Goal: Task Accomplishment & Management: Use online tool/utility

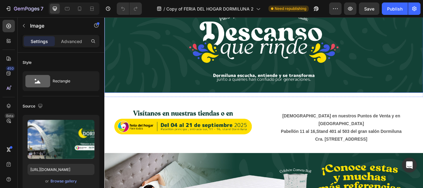
scroll to position [217, 0]
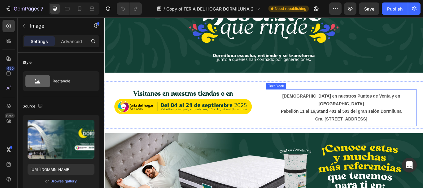
click at [370, 125] on strong "Stand 401 al 503 del gran salón" at bounding box center [388, 127] width 73 height 5
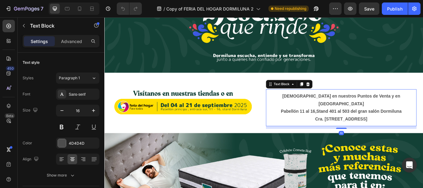
click at [370, 125] on strong "Stand 401 al 503 del gran salón" at bounding box center [388, 127] width 73 height 5
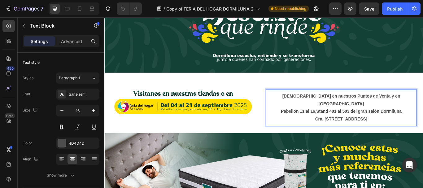
click at [352, 125] on strong "Stand 401 al 503 del gran salón" at bounding box center [388, 127] width 73 height 5
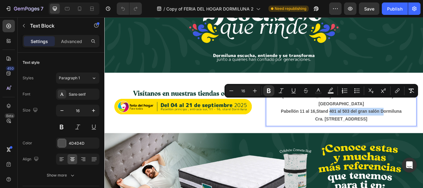
drag, startPoint x: 364, startPoint y: 114, endPoint x: 425, endPoint y: 117, distance: 60.5
click at [423, 123] on p "Pabellón 11 al 16, Stand 401 al 503 del gran salón Dormiluna" at bounding box center [380, 127] width 174 height 9
copy p "401 al 503 del gran salón"
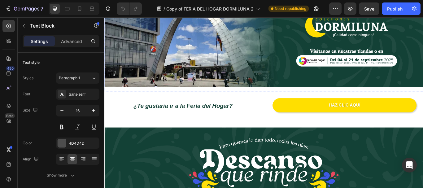
scroll to position [31, 0]
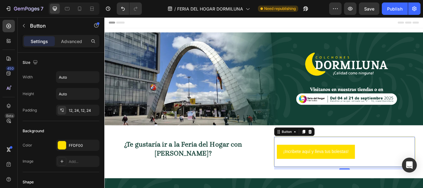
scroll to position [31, 0]
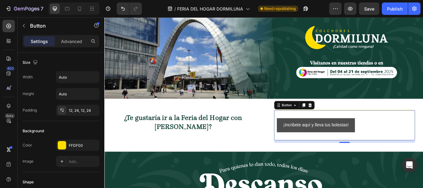
click at [377, 135] on button "¡Incribete aquí y lleva tus bolestas!" at bounding box center [350, 143] width 91 height 16
click at [348, 125] on div "¡Incribete aquí y lleva tus bolestas! Button 10" at bounding box center [384, 143] width 165 height 36
click at [70, 40] on p "Advanced" at bounding box center [71, 41] width 21 height 7
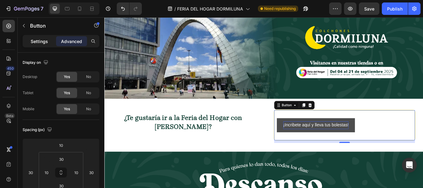
click at [43, 42] on p "Settings" at bounding box center [39, 41] width 17 height 7
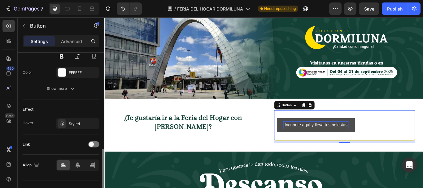
scroll to position [291, 0]
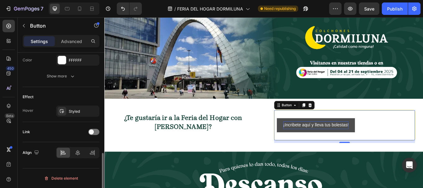
click at [33, 111] on div "Hover Styled" at bounding box center [61, 111] width 77 height 11
click at [76, 112] on div "Styled" at bounding box center [78, 112] width 18 height 6
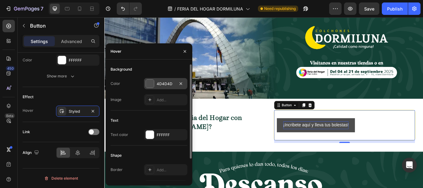
click at [148, 81] on div at bounding box center [150, 84] width 8 height 8
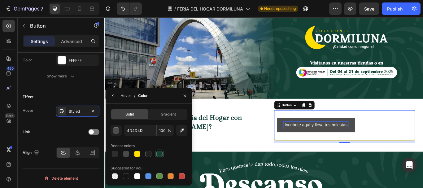
click at [162, 154] on div at bounding box center [159, 154] width 6 height 6
type input "144136"
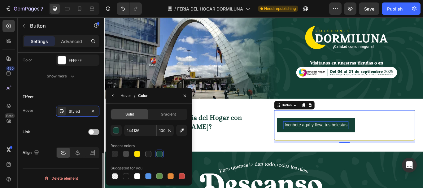
click at [96, 132] on div at bounding box center [93, 132] width 11 height 6
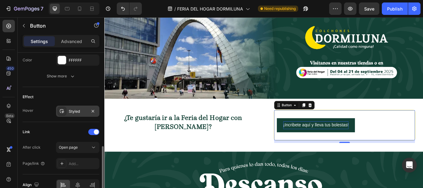
click at [64, 111] on icon at bounding box center [61, 111] width 5 height 5
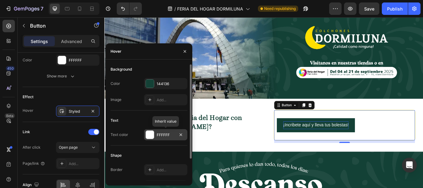
click at [151, 137] on div at bounding box center [150, 135] width 8 height 8
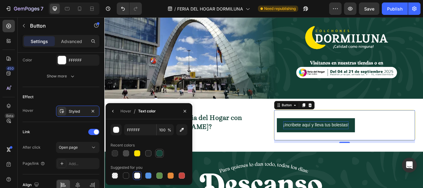
click at [161, 153] on div at bounding box center [159, 153] width 6 height 6
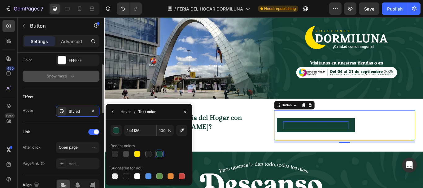
scroll to position [198, 0]
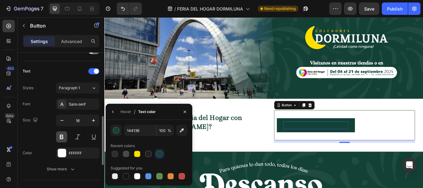
click at [59, 138] on button at bounding box center [61, 136] width 11 height 11
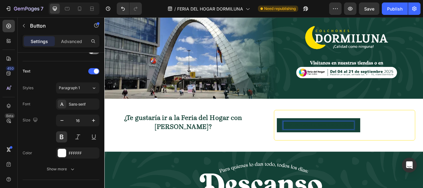
click at [307, 140] on button "¡Incribete aquí y lleva tus bolestas!" at bounding box center [353, 143] width 97 height 16
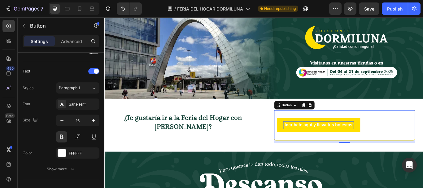
scroll to position [260, 0]
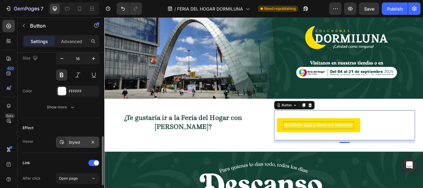
click at [78, 144] on div "Styled" at bounding box center [78, 143] width 18 height 6
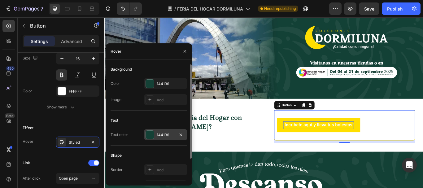
click at [169, 131] on div "144136" at bounding box center [165, 134] width 43 height 11
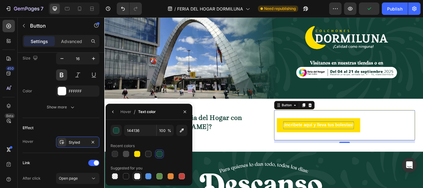
click at [135, 176] on div at bounding box center [137, 176] width 6 height 6
type input "FFFFFF"
click at [341, 129] on div "¡Incribete aquí y lleva tus bolestas! Button 10" at bounding box center [384, 143] width 165 height 36
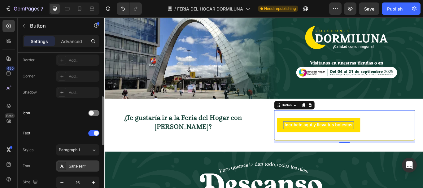
scroll to position [105, 0]
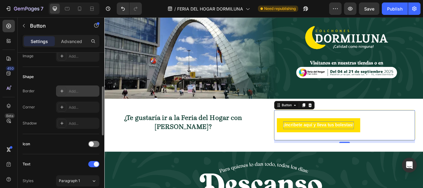
click at [72, 95] on div "Add..." at bounding box center [77, 91] width 43 height 11
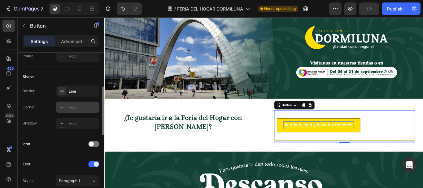
click at [74, 104] on div "Add..." at bounding box center [77, 107] width 43 height 11
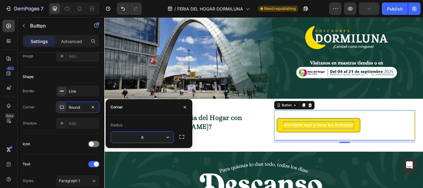
click at [151, 140] on input "8" at bounding box center [142, 137] width 63 height 11
drag, startPoint x: 145, startPoint y: 140, endPoint x: 128, endPoint y: 140, distance: 17.7
click at [128, 140] on input "8" at bounding box center [142, 137] width 63 height 11
type input "9999"
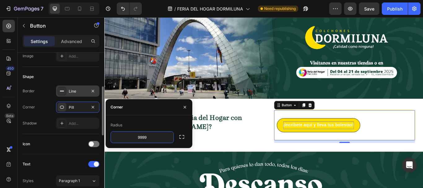
click at [71, 94] on div "Line" at bounding box center [77, 91] width 43 height 11
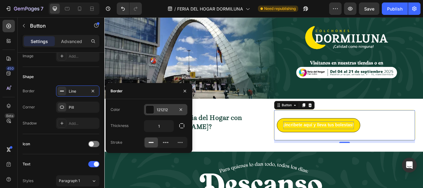
click at [157, 107] on div "121212" at bounding box center [165, 109] width 43 height 11
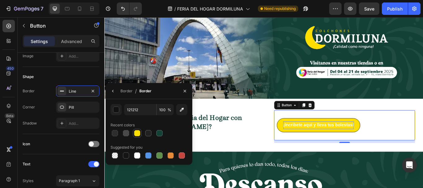
click at [136, 132] on div at bounding box center [137, 133] width 6 height 6
click at [136, 157] on div at bounding box center [137, 155] width 6 height 6
click at [139, 134] on div at bounding box center [137, 133] width 6 height 6
type input "FFDF00"
click at [75, 121] on div "Add..." at bounding box center [83, 124] width 29 height 6
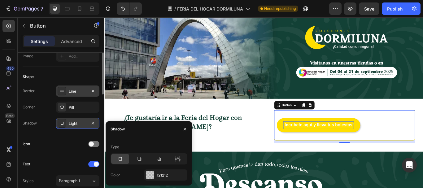
scroll to position [43, 0]
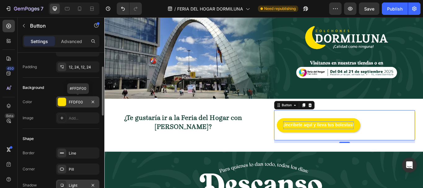
click at [75, 103] on div "FFDF00" at bounding box center [78, 102] width 18 height 6
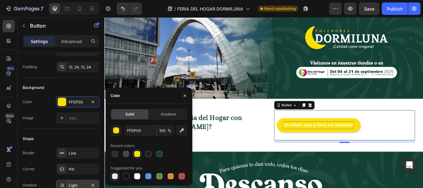
click at [112, 177] on div at bounding box center [115, 176] width 6 height 6
type input "000000"
type input "0"
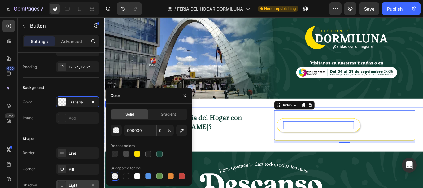
click at [287, 139] on div "⁠⁠⁠⁠⁠⁠⁠ ¿Te gustaría ir a la Feria del Hogar con [PERSON_NAME]? Heading ¡Incrib…" at bounding box center [290, 143] width 372 height 42
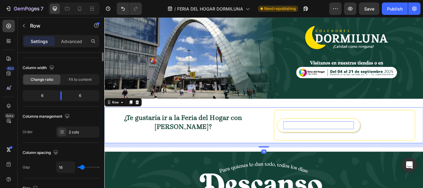
scroll to position [0, 0]
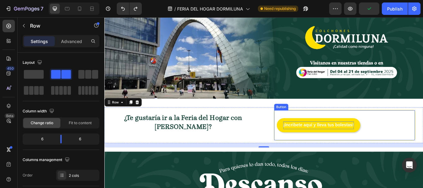
click at [311, 132] on div "¡Incribete aquí y lleva tus bolestas! Button" at bounding box center [384, 143] width 165 height 36
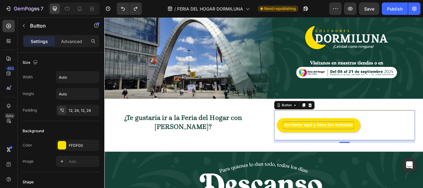
click at [76, 46] on div "Settings Advanced" at bounding box center [61, 41] width 77 height 12
click at [74, 43] on p "Advanced" at bounding box center [71, 41] width 21 height 7
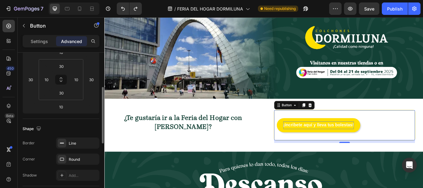
scroll to position [155, 0]
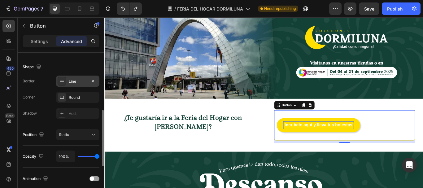
click at [68, 86] on div "Line" at bounding box center [77, 81] width 43 height 11
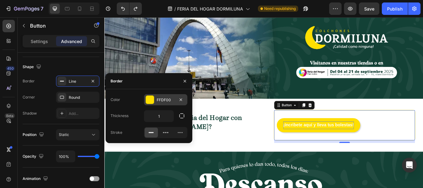
click at [152, 103] on div at bounding box center [150, 100] width 8 height 8
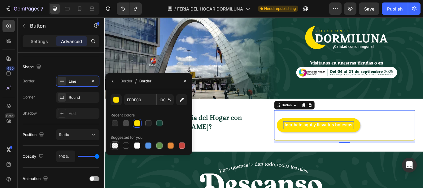
click at [117, 144] on div at bounding box center [115, 146] width 6 height 6
type input "000000"
type input "0"
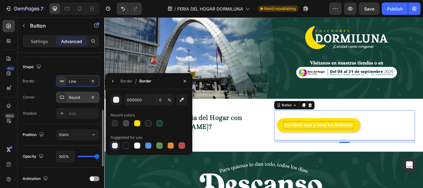
click at [80, 97] on div "Round" at bounding box center [78, 98] width 18 height 6
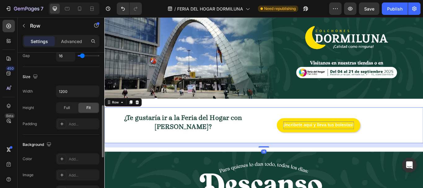
click at [286, 155] on div "⁠⁠⁠⁠⁠⁠⁠ ¿Te gustaría ir a la Feria del Hogar con [PERSON_NAME]? Heading ¡Incrib…" at bounding box center [290, 143] width 372 height 42
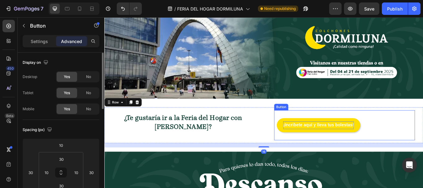
click at [305, 130] on div "¡Incribete aquí y lleva tus bolestas! Button" at bounding box center [384, 143] width 165 height 36
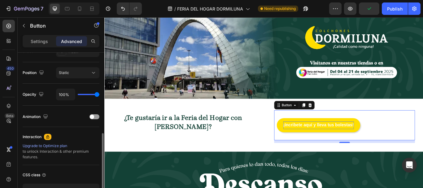
scroll to position [155, 0]
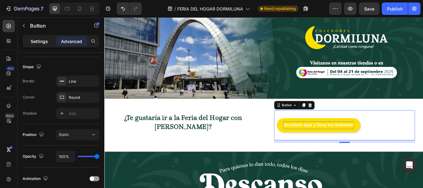
click at [45, 43] on p "Settings" at bounding box center [39, 41] width 17 height 7
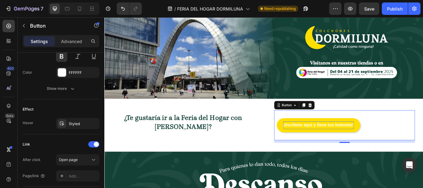
scroll to position [323, 0]
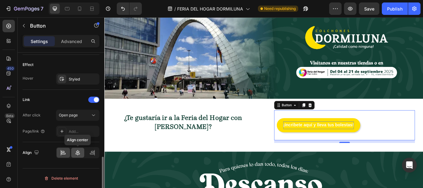
click at [79, 150] on icon at bounding box center [78, 153] width 6 height 6
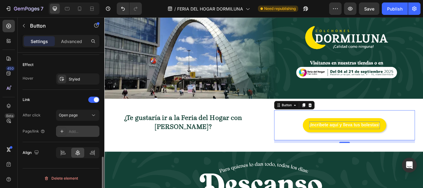
click at [69, 131] on div "Add..." at bounding box center [83, 132] width 29 height 6
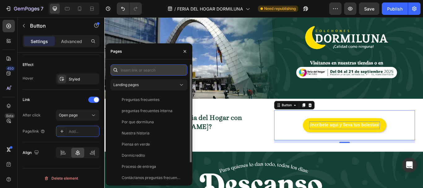
click at [156, 71] on input "text" at bounding box center [149, 69] width 77 height 11
paste input "[URL][DOMAIN_NAME]"
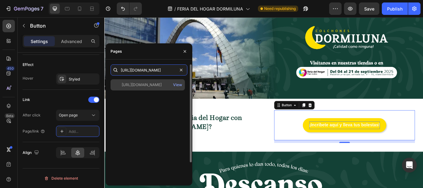
type input "[URL][DOMAIN_NAME]"
click at [162, 83] on div "[URL][DOMAIN_NAME]" at bounding box center [142, 85] width 40 height 6
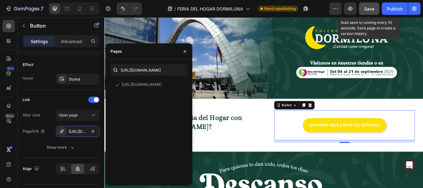
click at [365, 11] on span "Save" at bounding box center [369, 8] width 10 height 5
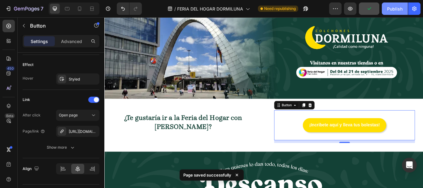
click at [392, 9] on div "Publish" at bounding box center [394, 9] width 15 height 7
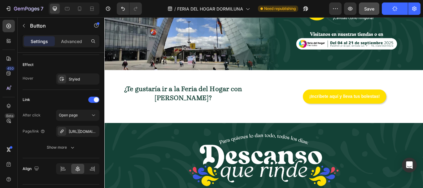
scroll to position [54, 0]
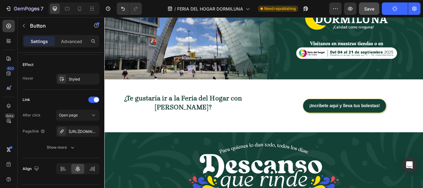
click at [344, 125] on link "¡Incribete aquí y lleva tus bolestas!" at bounding box center [384, 120] width 97 height 16
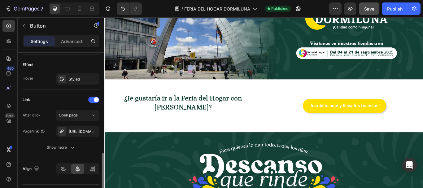
scroll to position [261, 0]
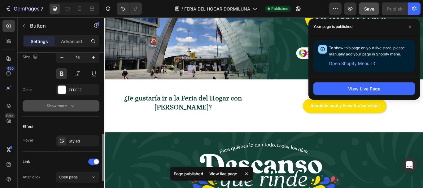
click at [64, 103] on div "Show more" at bounding box center [61, 106] width 29 height 6
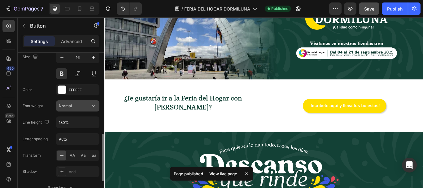
click at [86, 102] on button "Normal" at bounding box center [77, 105] width 43 height 11
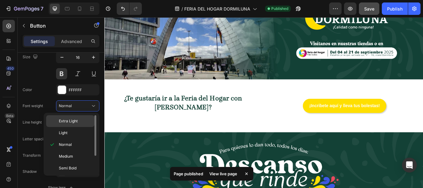
click at [76, 127] on div "Extra Light" at bounding box center [70, 133] width 48 height 12
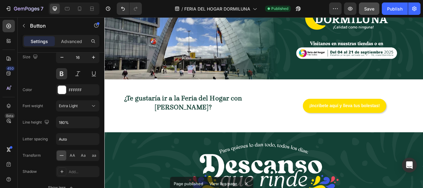
click at [319, 116] on div "¡Incribete aquí y lleva tus bolestas! Button" at bounding box center [384, 121] width 165 height 36
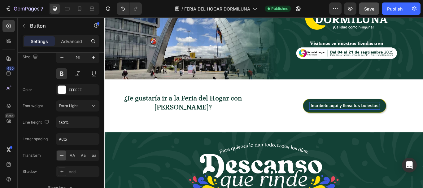
click at [347, 121] on p "¡Incribete aquí y lleva tus bolestas!" at bounding box center [384, 120] width 82 height 9
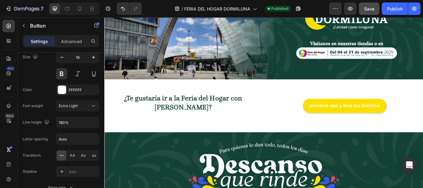
click at [331, 119] on div "¡Incribete aquí y lleva tus bolestas! Button" at bounding box center [384, 121] width 165 height 36
click at [86, 106] on div "Extra Light" at bounding box center [75, 106] width 32 height 6
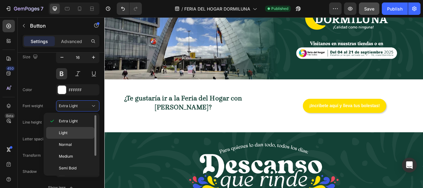
click at [69, 132] on p "Light" at bounding box center [75, 133] width 33 height 6
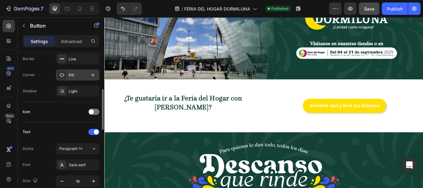
scroll to position [107, 0]
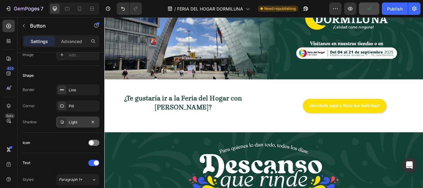
click at [73, 120] on div "Light" at bounding box center [78, 123] width 18 height 6
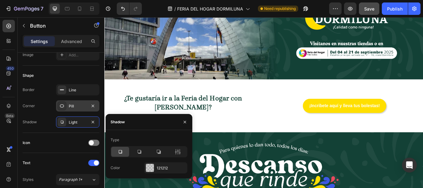
click at [77, 107] on div "Pill" at bounding box center [78, 106] width 18 height 6
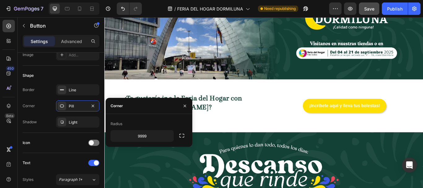
scroll to position [138, 0]
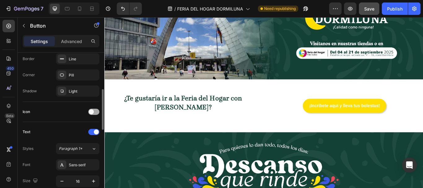
click at [92, 111] on span at bounding box center [91, 111] width 5 height 5
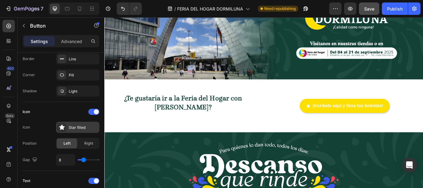
click at [60, 126] on icon at bounding box center [62, 127] width 6 height 6
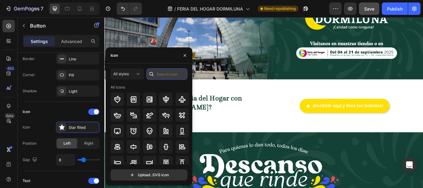
click at [166, 73] on input "text" at bounding box center [167, 73] width 41 height 11
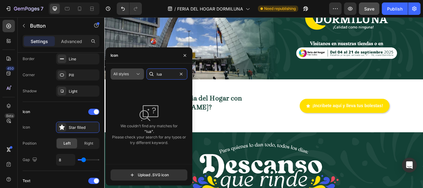
drag, startPoint x: 162, startPoint y: 75, endPoint x: 127, endPoint y: 76, distance: 35.6
click at [127, 76] on div "All styles lua" at bounding box center [149, 73] width 77 height 11
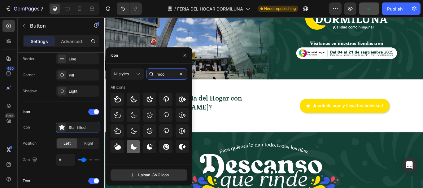
type input "moo"
click at [129, 145] on div at bounding box center [133, 146] width 13 height 13
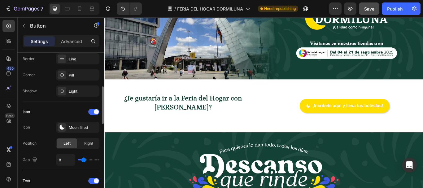
type input "16"
type input "19"
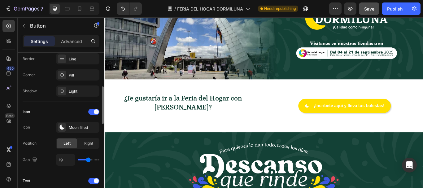
type input "20"
type input "21"
type input "24"
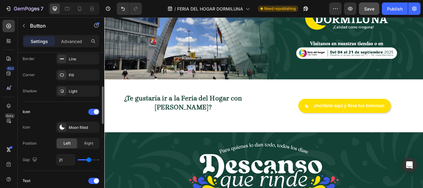
type input "24"
type input "27"
type input "30"
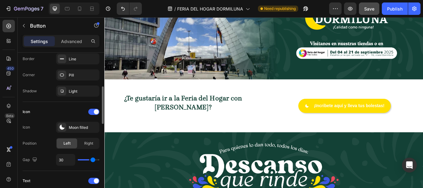
type input "31"
type input "32"
type input "33"
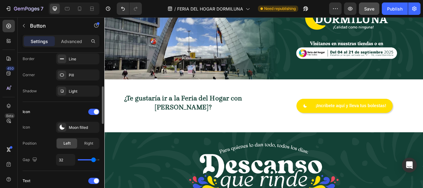
type input "33"
type input "35"
type input "36"
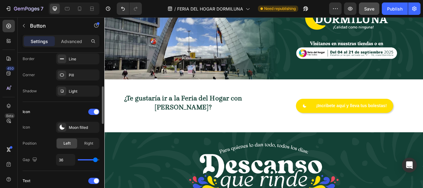
type input "37"
type input "36"
type input "30"
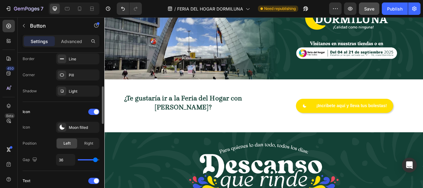
type input "30"
type input "29"
type input "28"
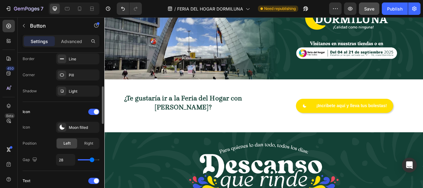
type input "27"
type input "26"
type input "25"
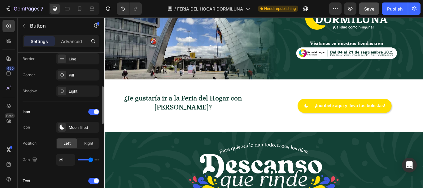
drag, startPoint x: 84, startPoint y: 160, endPoint x: 91, endPoint y: 162, distance: 7.4
type input "25"
click at [91, 160] on input "range" at bounding box center [89, 159] width 22 height 1
click at [78, 127] on div "Moon filled" at bounding box center [83, 128] width 29 height 6
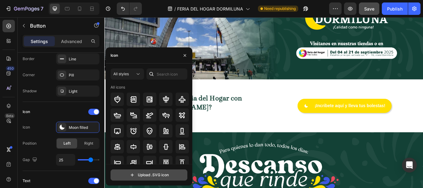
click at [133, 173] on input "file" at bounding box center [149, 175] width 76 height 11
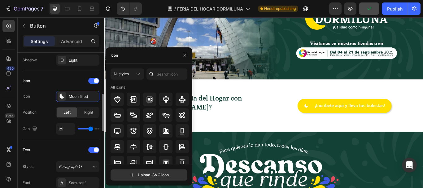
scroll to position [200, 0]
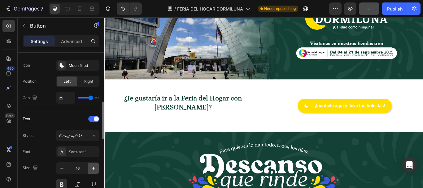
click at [97, 169] on button "button" at bounding box center [93, 168] width 11 height 11
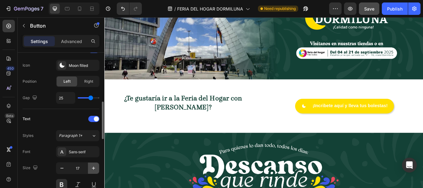
click at [97, 169] on button "button" at bounding box center [93, 168] width 11 height 11
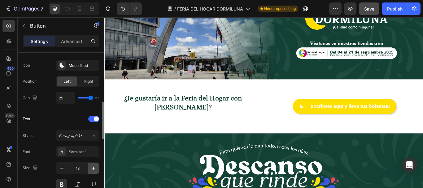
click at [96, 168] on icon "button" at bounding box center [93, 168] width 6 height 6
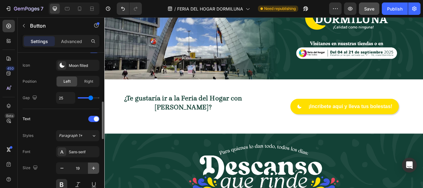
click at [96, 168] on icon "button" at bounding box center [93, 168] width 6 height 6
type input "20"
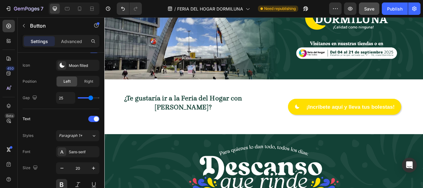
click at [358, 105] on div "¡Incribete aquí y lleva tus bolestas! Button" at bounding box center [384, 122] width 165 height 38
click at [73, 38] on p "Advanced" at bounding box center [71, 41] width 21 height 7
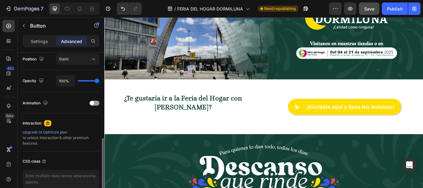
scroll to position [76, 0]
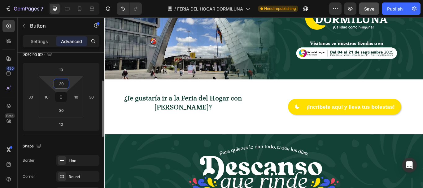
click at [63, 82] on input "30" at bounding box center [61, 83] width 12 height 9
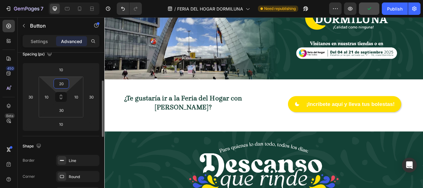
type input "2"
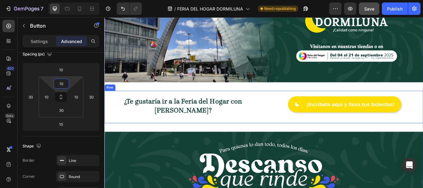
scroll to position [50, 0]
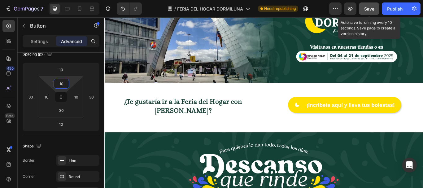
type input "10"
click at [366, 11] on span "Save" at bounding box center [369, 8] width 10 height 5
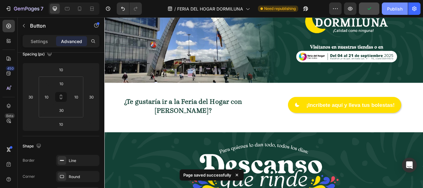
click at [392, 9] on div "Publish" at bounding box center [394, 9] width 15 height 7
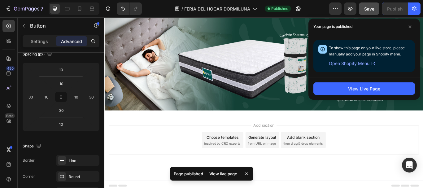
scroll to position [359, 0]
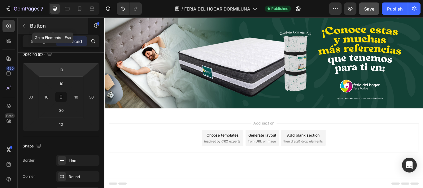
click at [24, 24] on icon "button" at bounding box center [24, 25] width 2 height 3
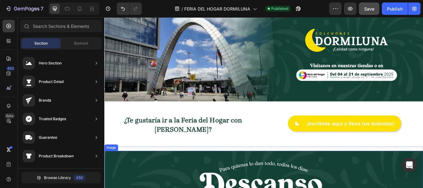
scroll to position [0, 0]
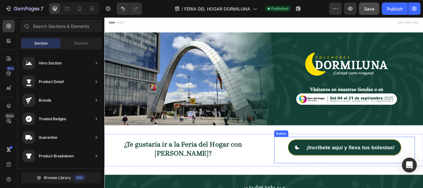
click at [320, 167] on link "¡Incribete aquí y lleva tus bolestas!" at bounding box center [384, 169] width 132 height 19
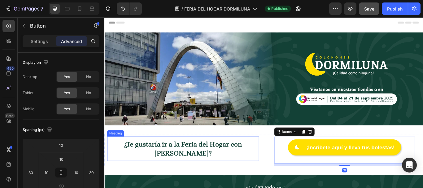
click at [242, 170] on h2 "¿Te gustaría ir a la Feria del Hogar con [PERSON_NAME]?" at bounding box center [196, 171] width 159 height 22
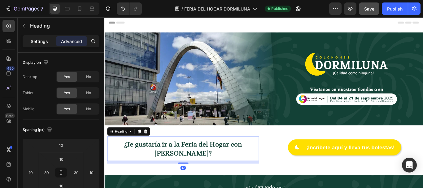
click at [45, 38] on p "Settings" at bounding box center [39, 41] width 17 height 7
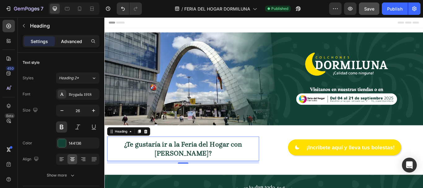
click at [68, 41] on p "Advanced" at bounding box center [71, 41] width 21 height 7
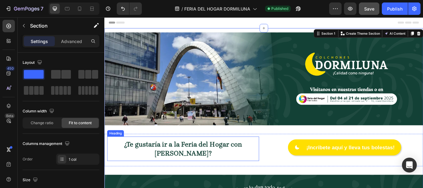
click at [271, 156] on div "¿Te gustaría ir a la Feria del Hogar con [PERSON_NAME]? Heading" at bounding box center [195, 170] width 177 height 29
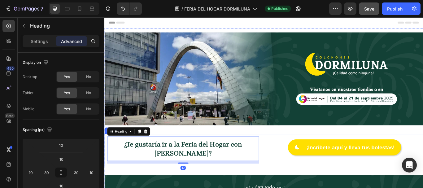
click at [289, 156] on div "¿Te gustaría ir a la Feria del Hogar con [PERSON_NAME]? Heading 10 ¡Incribete a…" at bounding box center [290, 172] width 372 height 38
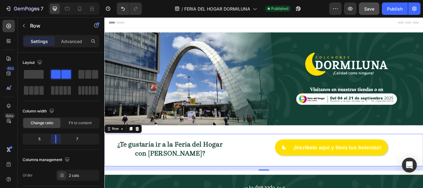
drag, startPoint x: 62, startPoint y: 138, endPoint x: 55, endPoint y: 138, distance: 7.1
click at [55, 0] on body "7 Version history / FERIA DEL HOGAR DORMILUNA Published Preview Save Publish 45…" at bounding box center [211, 0] width 423 height 0
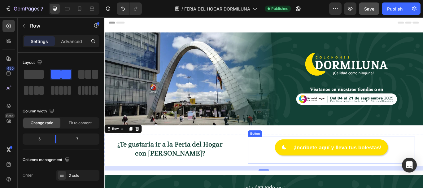
click at [282, 164] on div "¡Incribete aquí y lleva tus bolestas! Button" at bounding box center [368, 172] width 195 height 32
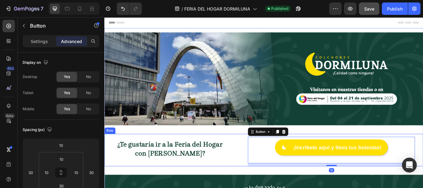
click at [255, 164] on div "¿Te gustaría ir a la Feria del Hogar con [PERSON_NAME]? Heading" at bounding box center [180, 172] width 153 height 38
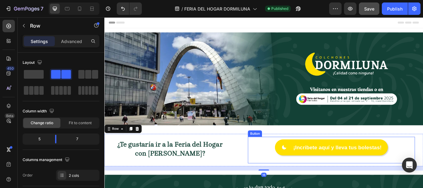
click at [271, 163] on div "¡Incribete aquí y lleva tus bolestas! Button" at bounding box center [368, 172] width 195 height 32
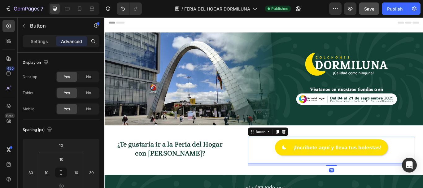
click at [295, 166] on div "¡Incribete aquí y lleva tus bolestas! Button 10" at bounding box center [368, 172] width 195 height 32
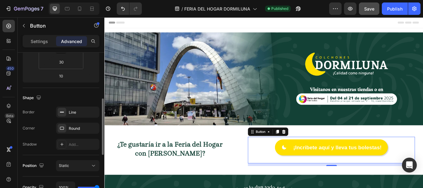
scroll to position [155, 0]
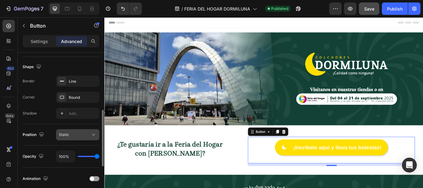
click at [86, 133] on div "Static" at bounding box center [75, 135] width 32 height 6
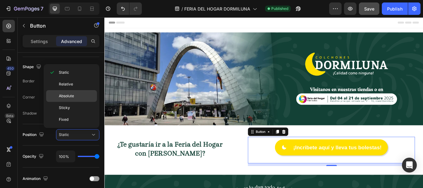
click at [77, 98] on p "Absolute" at bounding box center [76, 96] width 35 height 6
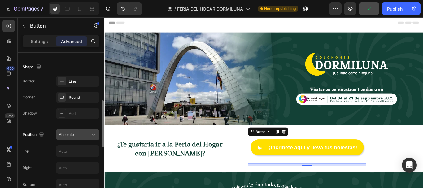
click at [80, 132] on div "Absolute" at bounding box center [78, 135] width 38 height 6
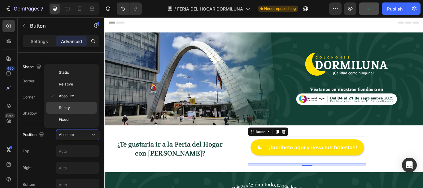
click at [79, 110] on p "Sticky" at bounding box center [76, 108] width 35 height 6
type input "0"
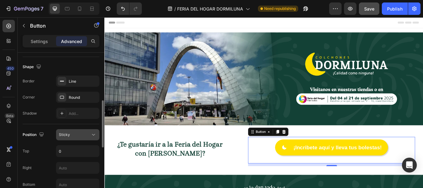
click at [75, 132] on div "Sticky" at bounding box center [78, 135] width 38 height 6
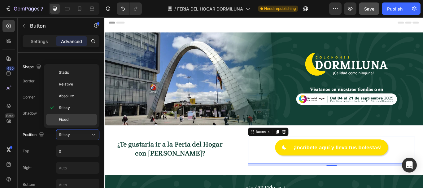
click at [73, 118] on p "Fixed" at bounding box center [76, 120] width 35 height 6
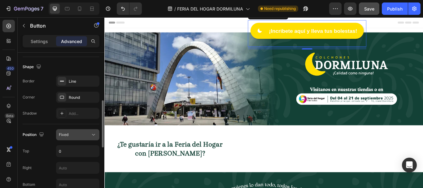
click at [78, 134] on div "Fixed" at bounding box center [75, 135] width 32 height 6
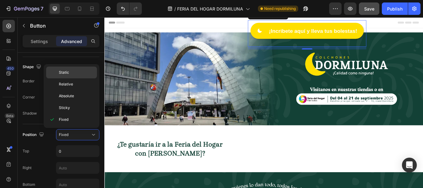
click at [70, 78] on div "Static" at bounding box center [71, 84] width 51 height 12
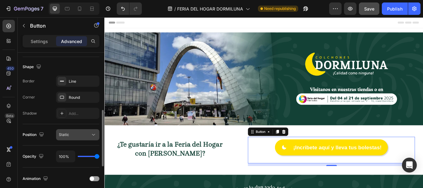
click at [75, 133] on div "Static" at bounding box center [75, 135] width 32 height 6
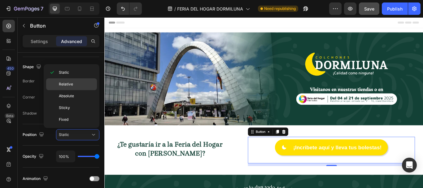
click at [79, 83] on p "Relative" at bounding box center [76, 84] width 35 height 6
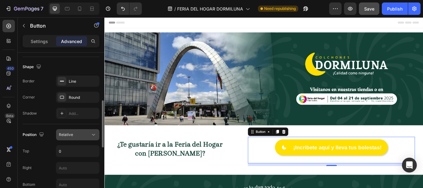
click at [78, 135] on div "Relative" at bounding box center [75, 135] width 32 height 6
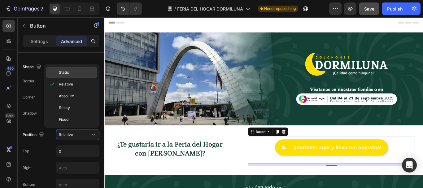
click at [72, 73] on p "Static" at bounding box center [76, 73] width 35 height 6
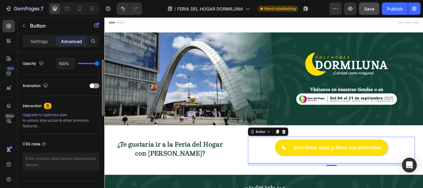
scroll to position [93, 0]
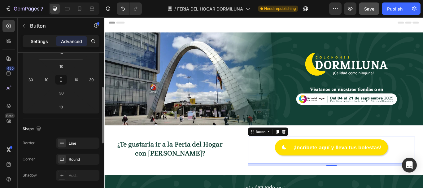
click at [41, 41] on p "Settings" at bounding box center [39, 41] width 17 height 7
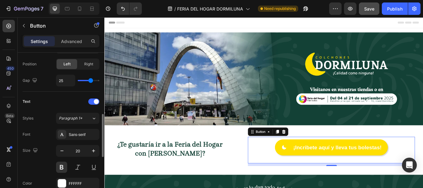
scroll to position [279, 0]
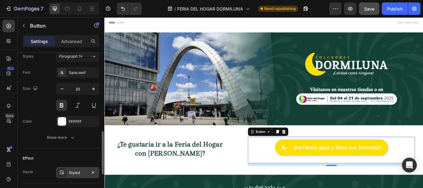
click at [73, 170] on div "Styled" at bounding box center [78, 173] width 18 height 6
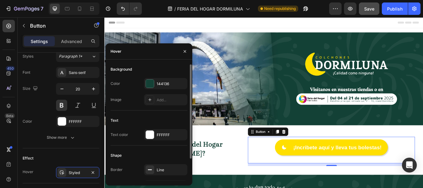
scroll to position [27, 0]
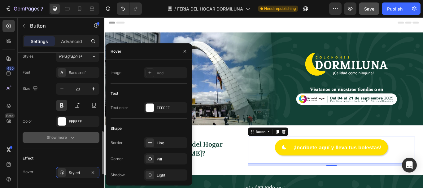
click at [63, 143] on button "Show more" at bounding box center [61, 137] width 77 height 11
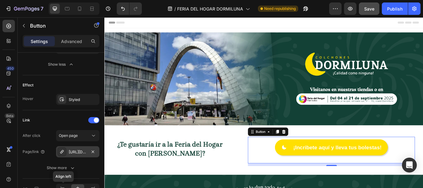
scroll to position [470, 0]
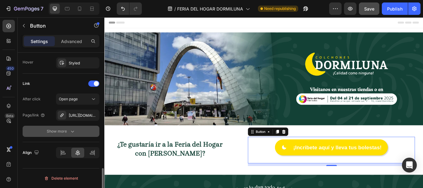
click at [68, 132] on div "Show more" at bounding box center [61, 131] width 29 height 6
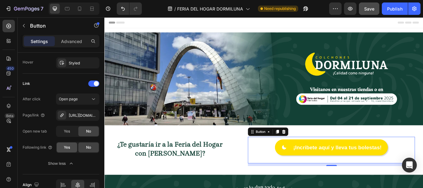
scroll to position [501, 0]
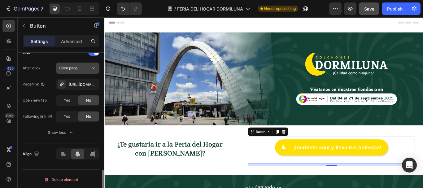
click at [77, 68] on span "Open page" at bounding box center [68, 68] width 19 height 5
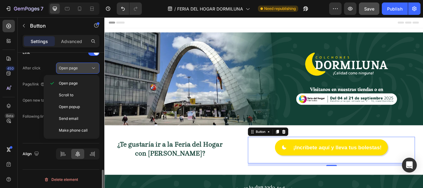
click at [77, 68] on span "Open page" at bounding box center [68, 68] width 19 height 5
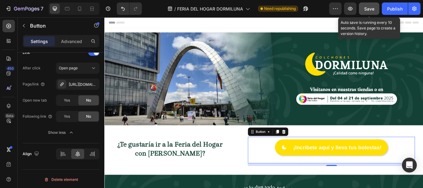
click at [371, 8] on span "Save" at bounding box center [369, 8] width 10 height 5
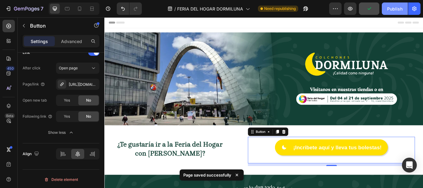
click at [392, 8] on div "Publish" at bounding box center [394, 9] width 15 height 7
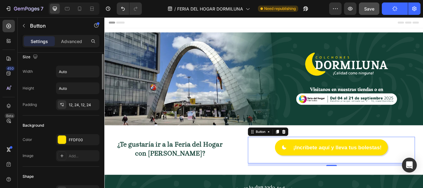
scroll to position [0, 0]
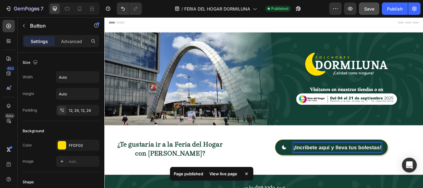
click at [342, 167] on p "¡Incribete aquí y lleva tus bolestas!" at bounding box center [376, 169] width 103 height 11
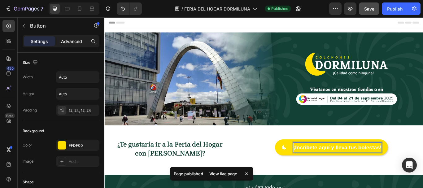
click at [69, 42] on p "Advanced" at bounding box center [71, 41] width 21 height 7
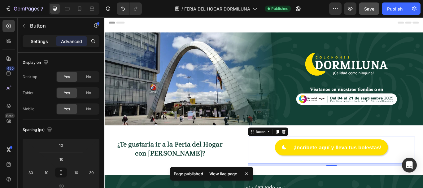
click at [32, 37] on div "Settings" at bounding box center [39, 41] width 31 height 10
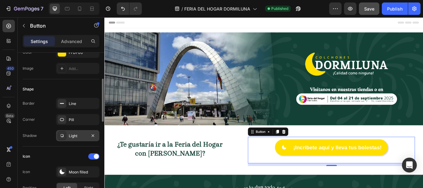
scroll to position [124, 0]
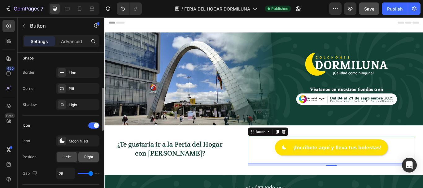
click at [90, 159] on span "Right" at bounding box center [88, 157] width 9 height 6
click at [71, 159] on div "Left" at bounding box center [67, 157] width 20 height 10
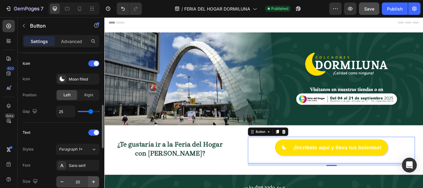
scroll to position [217, 0]
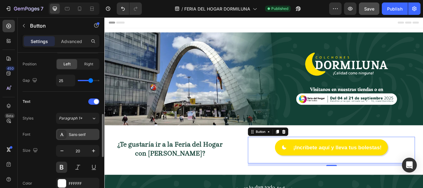
click at [87, 133] on div "Sans-serif" at bounding box center [83, 135] width 29 height 6
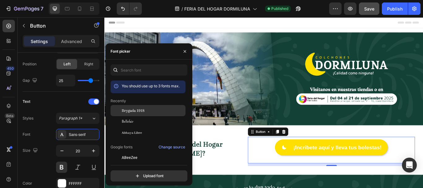
click at [131, 111] on span "Brygada 1918" at bounding box center [133, 111] width 23 height 6
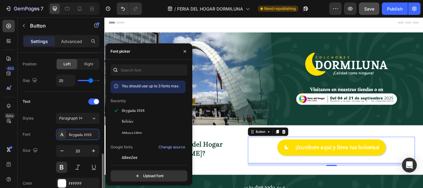
scroll to position [248, 0]
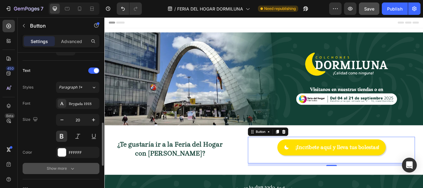
click at [73, 164] on button "Show more" at bounding box center [61, 168] width 77 height 11
click at [77, 170] on div "Normal" at bounding box center [75, 169] width 32 height 6
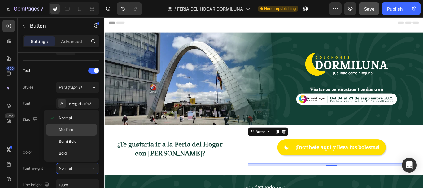
click at [73, 136] on div "Medium" at bounding box center [71, 142] width 51 height 12
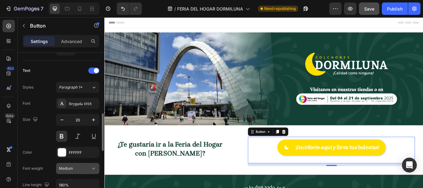
click at [81, 172] on button "Medium" at bounding box center [77, 168] width 43 height 11
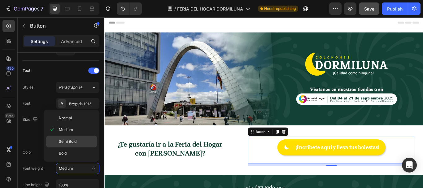
click at [77, 143] on p "Semi Bold" at bounding box center [76, 142] width 35 height 6
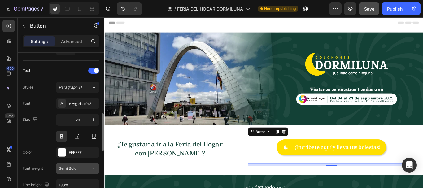
click at [83, 167] on div "Semi Bold" at bounding box center [75, 169] width 32 height 6
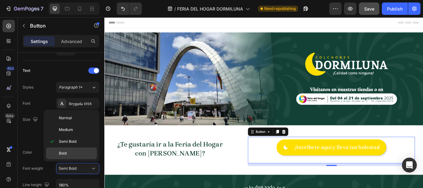
click at [78, 153] on p "Bold" at bounding box center [76, 154] width 35 height 6
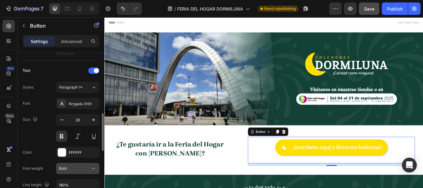
click at [88, 164] on button "Bold" at bounding box center [77, 168] width 43 height 11
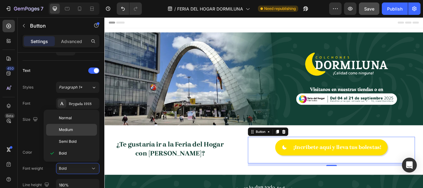
click at [79, 131] on p "Medium" at bounding box center [76, 130] width 35 height 6
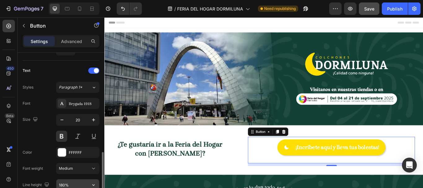
scroll to position [279, 0]
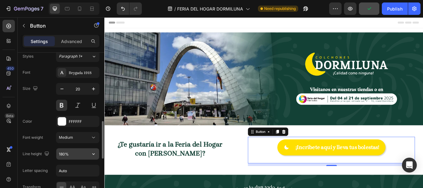
click at [77, 154] on input "180%" at bounding box center [77, 153] width 43 height 11
click at [93, 153] on icon "button" at bounding box center [93, 154] width 6 height 6
click at [80, 169] on input "Auto" at bounding box center [77, 170] width 43 height 11
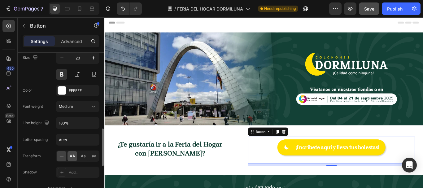
click at [75, 156] on span "AA" at bounding box center [73, 156] width 6 height 6
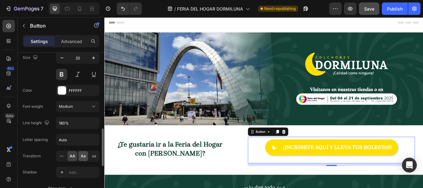
click at [81, 157] on span "Aa" at bounding box center [83, 156] width 5 height 6
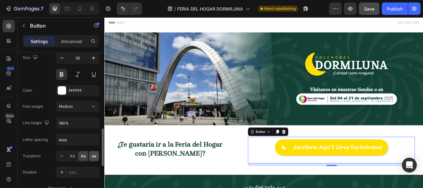
click at [90, 156] on div "aa" at bounding box center [94, 156] width 10 height 10
click at [62, 156] on icon at bounding box center [62, 156] width 6 height 6
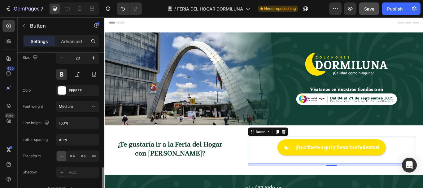
scroll to position [341, 0]
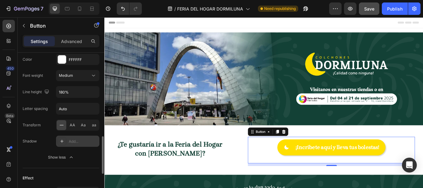
click at [68, 142] on div "Add..." at bounding box center [77, 141] width 43 height 11
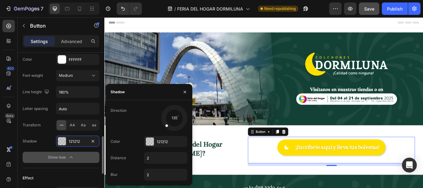
click at [70, 155] on icon "button" at bounding box center [71, 157] width 6 height 6
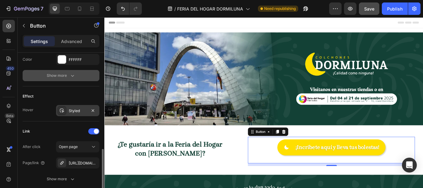
click at [66, 110] on div "Styled" at bounding box center [77, 110] width 43 height 11
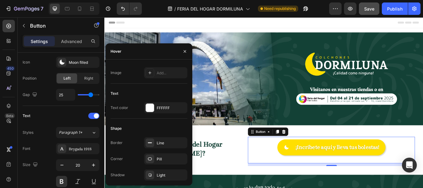
scroll to position [0, 0]
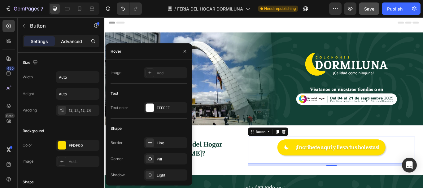
click at [68, 42] on p "Advanced" at bounding box center [71, 41] width 21 height 7
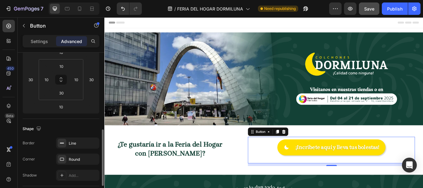
scroll to position [155, 0]
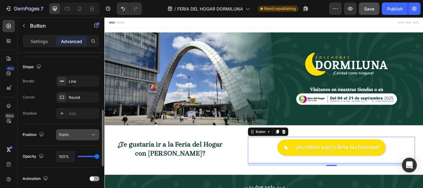
click at [69, 138] on div "Static" at bounding box center [78, 135] width 38 height 6
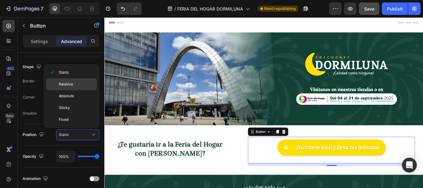
click at [77, 85] on p "Relative" at bounding box center [76, 84] width 35 height 6
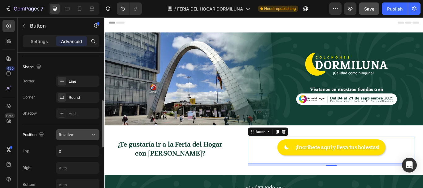
click at [69, 134] on span "Relative" at bounding box center [66, 134] width 14 height 5
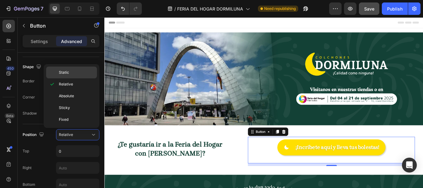
click at [72, 72] on p "Static" at bounding box center [76, 73] width 35 height 6
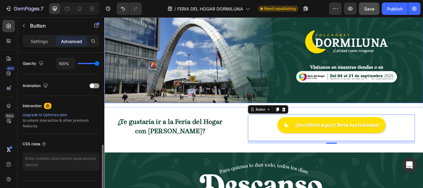
scroll to position [62, 0]
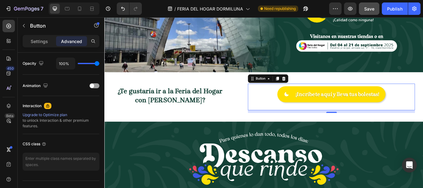
drag, startPoint x: 373, startPoint y: 1, endPoint x: 368, endPoint y: 10, distance: 9.8
click at [373, 2] on div "7 Version history / FERIA DEL HOGAR DORMILUNA Need republishing Preview Save Pu…" at bounding box center [211, 9] width 423 height 18
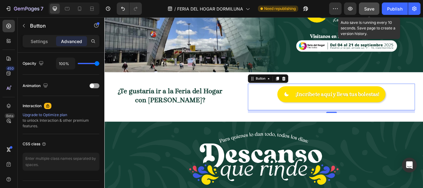
click at [368, 10] on span "Save" at bounding box center [369, 8] width 10 height 5
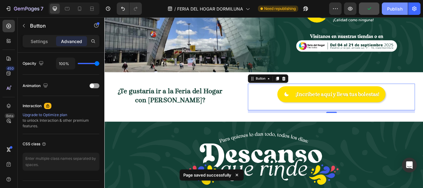
click at [391, 10] on div "Publish" at bounding box center [394, 9] width 15 height 7
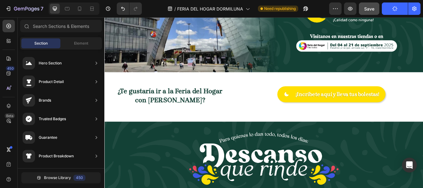
scroll to position [0, 0]
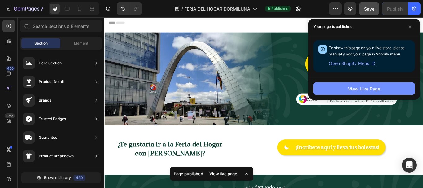
click at [347, 87] on button "View Live Page" at bounding box center [365, 88] width 102 height 12
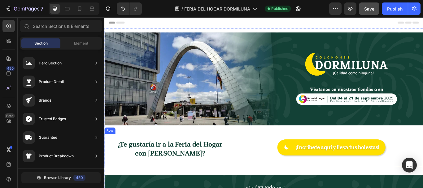
click at [267, 158] on div "¡Incribete aquí y lleva tus bolestas! Button" at bounding box center [369, 172] width 214 height 38
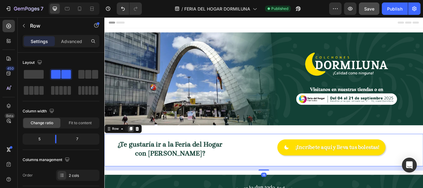
click at [135, 147] on icon at bounding box center [135, 147] width 3 height 4
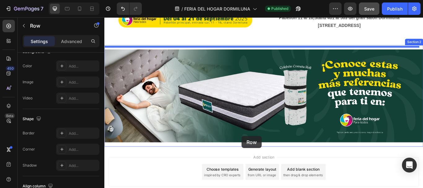
scroll to position [374, 0]
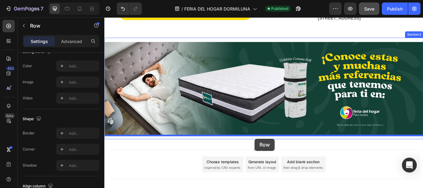
drag, startPoint x: 260, startPoint y: 39, endPoint x: 280, endPoint y: 159, distance: 121.2
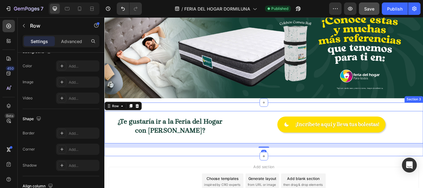
scroll to position [331, 0]
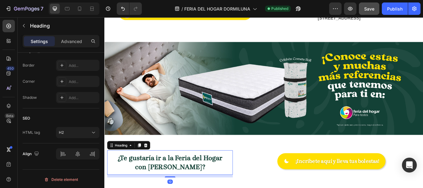
click at [211, 177] on span "¿Te gustaría ir a la Feria del Hogar con [PERSON_NAME]?" at bounding box center [181, 187] width 122 height 20
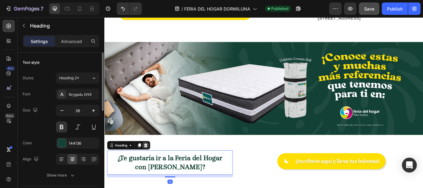
click at [152, 164] on icon at bounding box center [152, 166] width 5 height 5
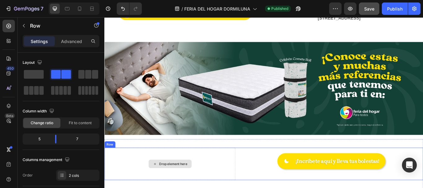
click at [234, 186] on div "Drop element here" at bounding box center [180, 188] width 153 height 38
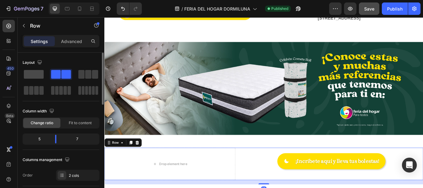
click at [33, 78] on span at bounding box center [34, 74] width 20 height 9
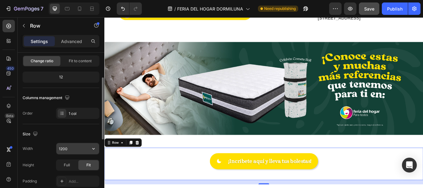
scroll to position [93, 0]
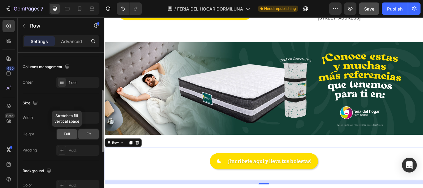
click at [68, 135] on span "Full" at bounding box center [67, 134] width 6 height 6
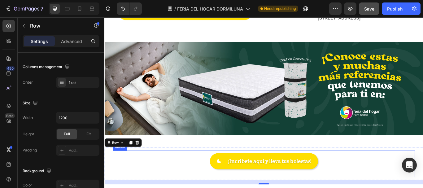
click at [217, 177] on div "¡Incribete aquí y lleva tus bolestas! Button" at bounding box center [290, 189] width 353 height 32
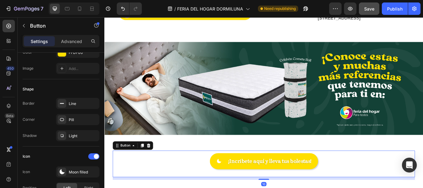
scroll to position [0, 0]
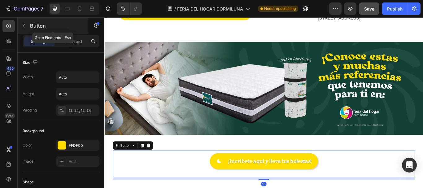
click at [26, 27] on icon "button" at bounding box center [23, 25] width 5 height 5
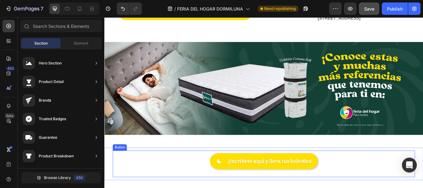
click at [201, 182] on div "¡Incribete aquí y lleva tus bolestas! Button" at bounding box center [290, 189] width 353 height 32
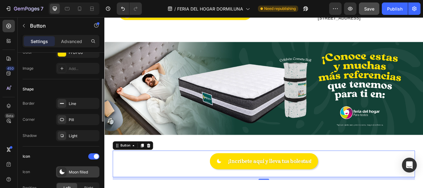
scroll to position [155, 0]
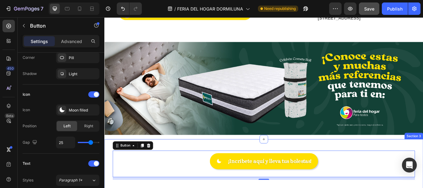
click at [203, 160] on div "¡Incribete aquí y lleva tus bolestas! Button 10 Row Section 3" at bounding box center [290, 191] width 372 height 63
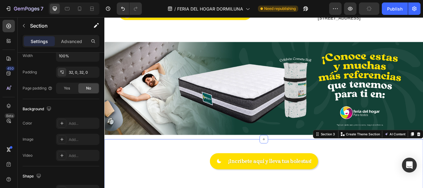
scroll to position [0, 0]
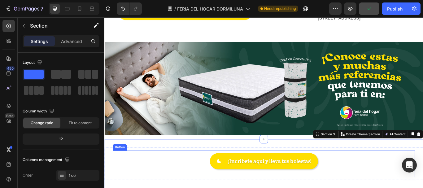
click at [178, 173] on div "¡Incribete aquí y lleva tus bolestas! Button" at bounding box center [290, 189] width 353 height 32
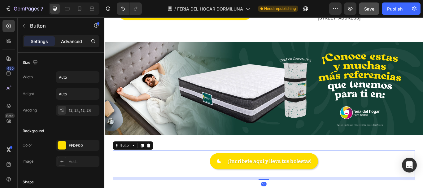
click at [72, 43] on p "Advanced" at bounding box center [71, 41] width 21 height 7
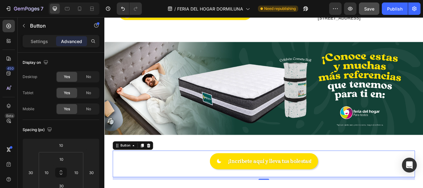
click at [183, 177] on div "¡Incribete aquí y lleva tus bolestas! Button 10" at bounding box center [290, 189] width 353 height 32
click at [169, 162] on div "¡Incribete aquí y lleva tus bolestas! Button 10 Row Section 3" at bounding box center [290, 191] width 372 height 63
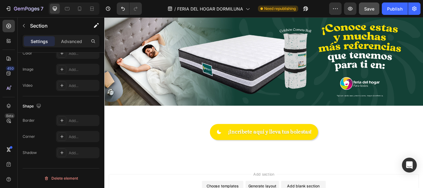
scroll to position [372, 0]
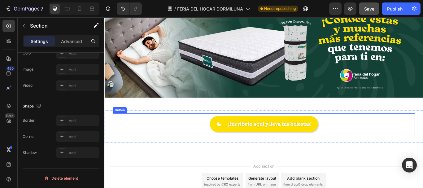
click at [186, 137] on div "¡Incribete aquí y lleva tus bolestas! Button" at bounding box center [290, 145] width 353 height 32
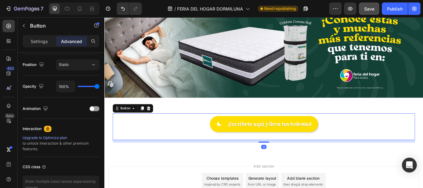
scroll to position [0, 0]
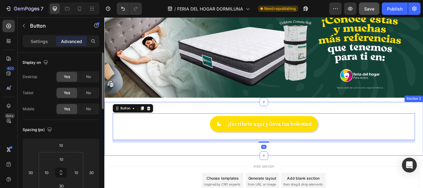
click at [190, 122] on div "¡Incribete aquí y lleva tus bolestas! Button 10 Row Section 3" at bounding box center [290, 147] width 372 height 63
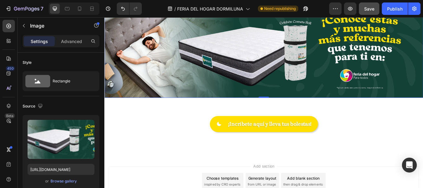
click at [194, 107] on img at bounding box center [290, 57] width 372 height 108
click at [183, 110] on div "Image Section 2 You can create reusable sections Create Theme Section AI Conten…" at bounding box center [290, 57] width 372 height 118
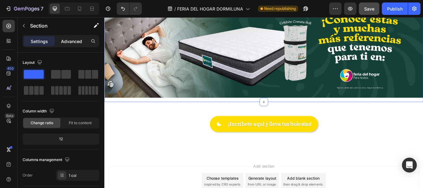
click at [69, 37] on div "Advanced" at bounding box center [71, 41] width 31 height 10
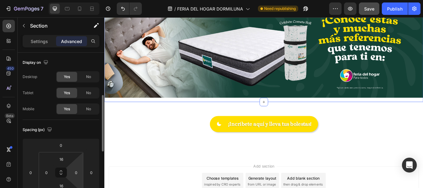
scroll to position [62, 0]
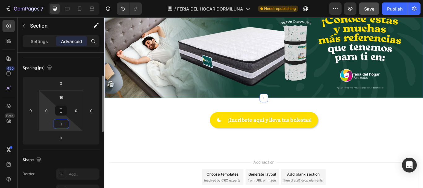
type input "10"
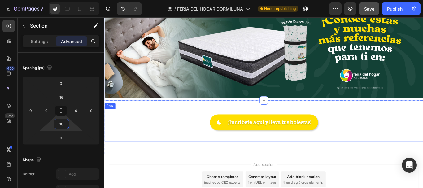
click at [238, 124] on div "¡Incribete aquí y lleva tus bolestas! Button" at bounding box center [290, 143] width 372 height 38
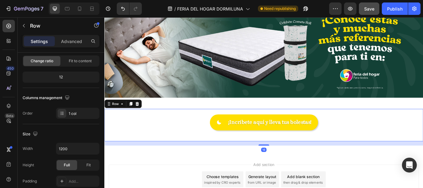
scroll to position [0, 0]
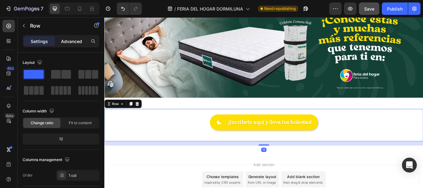
click at [66, 46] on div "Advanced" at bounding box center [71, 41] width 31 height 10
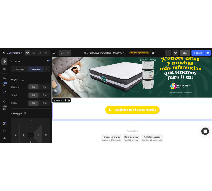
scroll to position [93, 0]
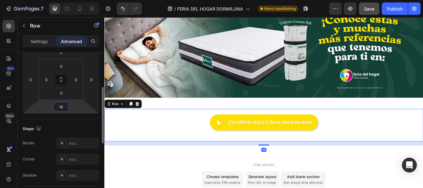
drag, startPoint x: 64, startPoint y: 109, endPoint x: 45, endPoint y: 106, distance: 19.4
click at [45, 106] on div "0 0 16 0" at bounding box center [61, 80] width 77 height 68
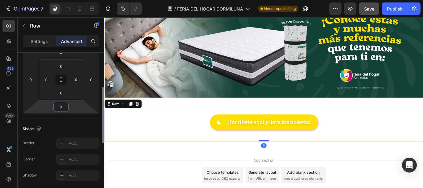
type input "0"
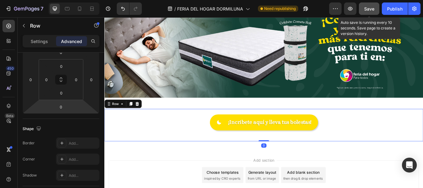
click at [366, 9] on span "Save" at bounding box center [369, 8] width 10 height 5
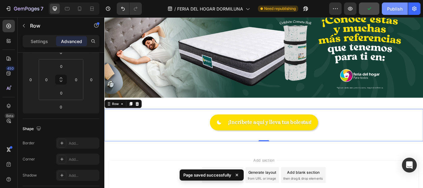
click at [395, 13] on button "Publish" at bounding box center [395, 8] width 26 height 12
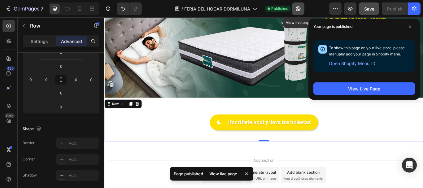
click at [298, 9] on icon "button" at bounding box center [297, 10] width 2 height 2
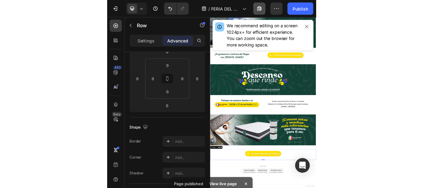
scroll to position [14, 0]
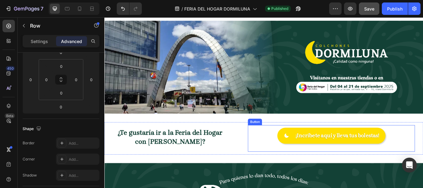
click at [297, 151] on div "¡Incribete aquí y lleva tus bolestas! Button" at bounding box center [368, 159] width 195 height 32
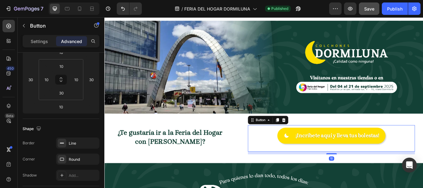
scroll to position [0, 0]
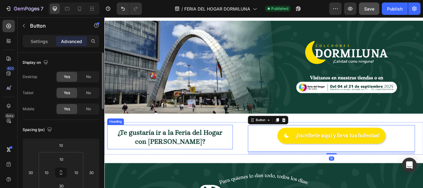
click at [248, 154] on div "¿Te gustaría ir a la Feria del Hogar con [PERSON_NAME]? Heading" at bounding box center [180, 157] width 147 height 29
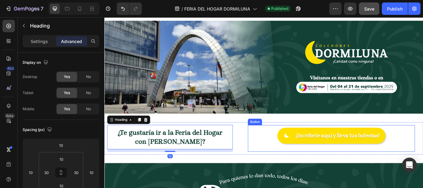
click at [299, 162] on div "¡Incribete aquí y lleva tus bolestas! Button" at bounding box center [368, 159] width 195 height 32
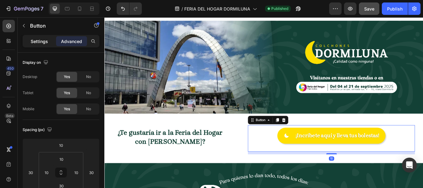
click at [34, 42] on p "Settings" at bounding box center [39, 41] width 17 height 7
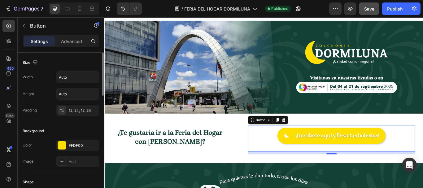
scroll to position [31, 0]
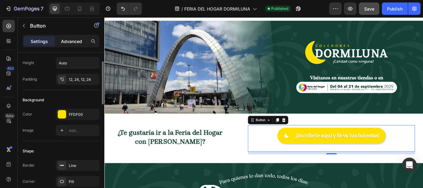
click at [71, 44] on p "Advanced" at bounding box center [71, 41] width 21 height 7
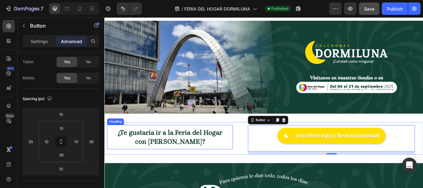
click at [210, 149] on span "¿Te gustaría ir a la Feria del Hogar con [PERSON_NAME]?" at bounding box center [181, 157] width 122 height 20
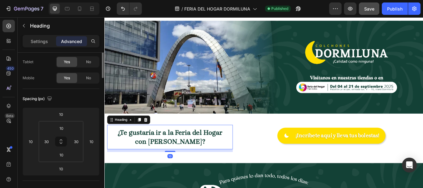
scroll to position [0, 0]
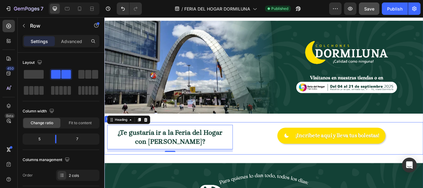
click at [265, 142] on div "¡Incribete aquí y lleva tus bolestas! Button" at bounding box center [369, 159] width 214 height 38
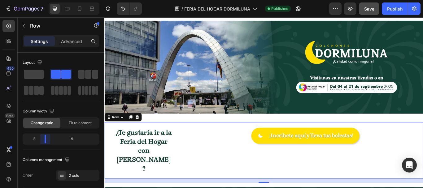
drag, startPoint x: 54, startPoint y: 139, endPoint x: 53, endPoint y: 159, distance: 20.5
click at [45, 0] on body "7 Version history / FERIA DEL HOGAR DORMILUNA Published Preview Save Publish 45…" at bounding box center [211, 0] width 423 height 0
click at [168, 164] on span "¿Te gustaría ir a la Feria del Hogar con [PERSON_NAME]?" at bounding box center [150, 172] width 65 height 51
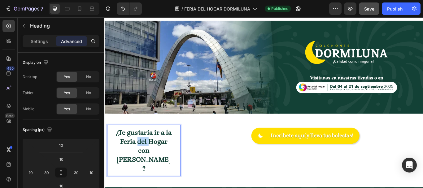
click at [153, 161] on span "¿Te gustaría ir a la Feria del Hogar con [PERSON_NAME]?" at bounding box center [150, 172] width 65 height 51
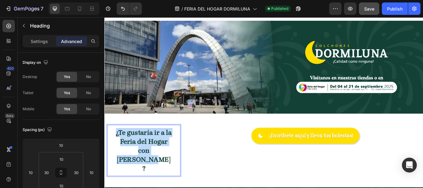
click at [153, 161] on span "¿Te gustaría ir a la Feria del Hogar con [PERSON_NAME]?" at bounding box center [150, 172] width 65 height 51
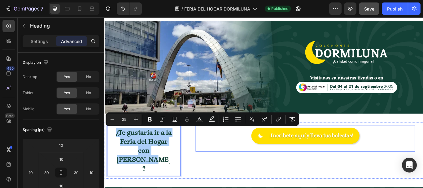
click at [234, 160] on div "¡Incribete aquí y lleva tus bolestas! Button" at bounding box center [338, 159] width 257 height 32
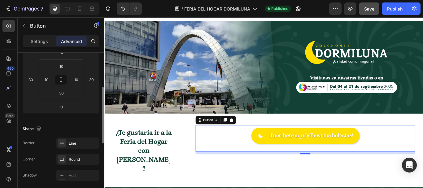
scroll to position [155, 0]
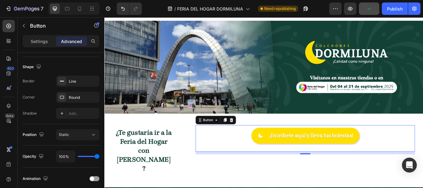
click at [239, 149] on div "¡Incribete aquí y lleva tus bolestas! Button 10" at bounding box center [338, 159] width 257 height 32
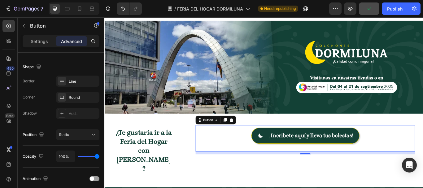
click at [276, 157] on link "¡Incribete aquí y lleva tus bolestas!" at bounding box center [339, 155] width 126 height 19
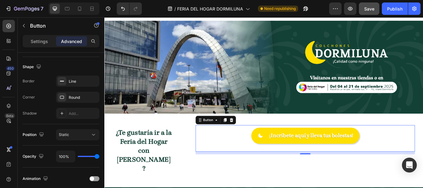
click at [258, 156] on div "¡Incribete aquí y lleva tus bolestas! Button 10" at bounding box center [338, 159] width 257 height 32
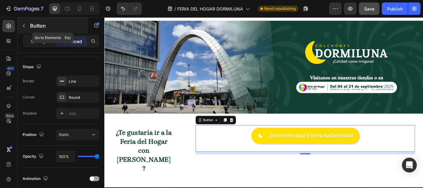
click at [25, 28] on icon "button" at bounding box center [23, 25] width 5 height 5
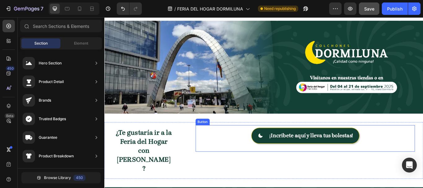
click at [283, 152] on icon at bounding box center [286, 155] width 6 height 6
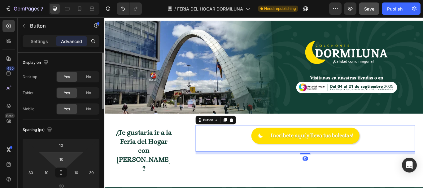
scroll to position [93, 0]
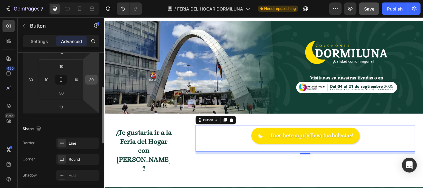
click at [90, 82] on input "30" at bounding box center [91, 79] width 9 height 9
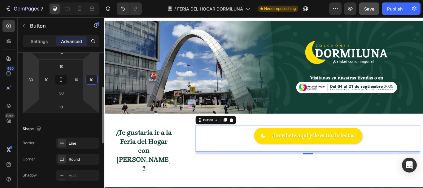
type input "10"
click at [35, 0] on html "7 Version history / FERIA DEL HOGAR DORMILUNA Need republishing Preview Save Pu…" at bounding box center [211, 0] width 423 height 0
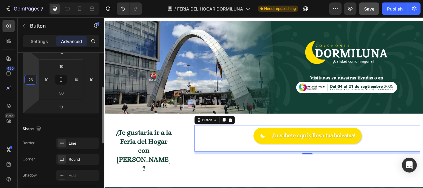
click at [33, 79] on input "26" at bounding box center [30, 79] width 9 height 9
type input "2"
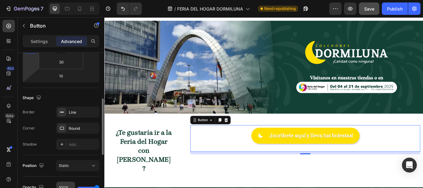
scroll to position [155, 0]
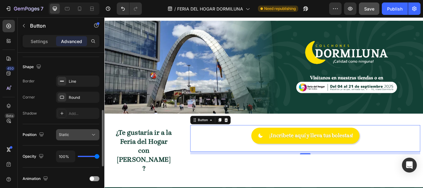
type input "10"
click at [68, 139] on button "Static" at bounding box center [77, 134] width 43 height 11
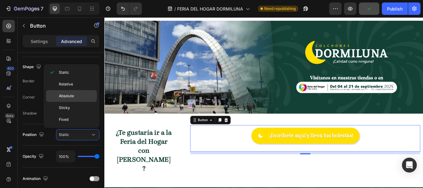
click at [67, 98] on span "Absolute" at bounding box center [66, 96] width 15 height 6
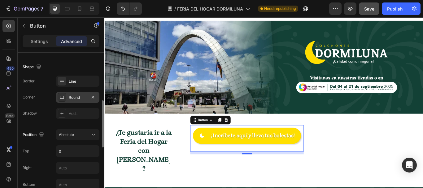
click at [67, 101] on div "Round" at bounding box center [77, 97] width 43 height 11
click at [61, 138] on button "Absolute" at bounding box center [77, 134] width 43 height 11
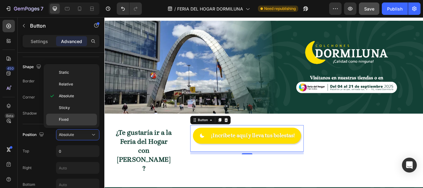
click at [65, 121] on span "Fixed" at bounding box center [64, 120] width 10 height 6
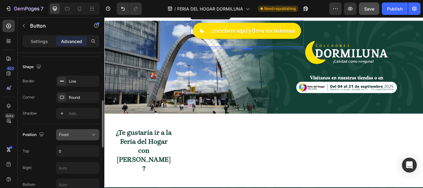
click at [70, 133] on div "Fixed" at bounding box center [75, 135] width 32 height 6
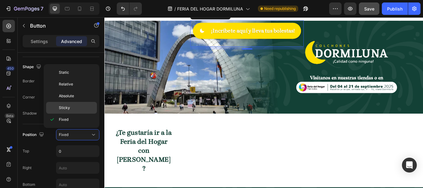
click at [70, 108] on p "Sticky" at bounding box center [76, 108] width 35 height 6
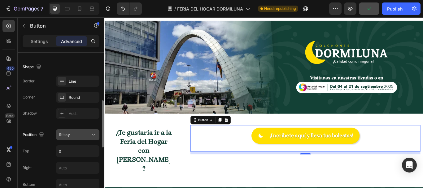
click at [70, 135] on div "Sticky" at bounding box center [75, 135] width 32 height 6
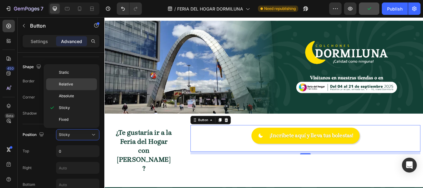
click at [74, 86] on p "Relative" at bounding box center [76, 84] width 35 height 6
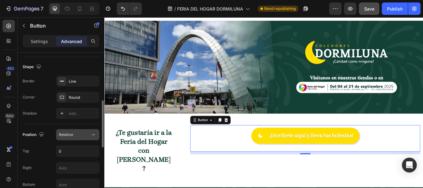
click at [66, 132] on span "Relative" at bounding box center [66, 134] width 14 height 5
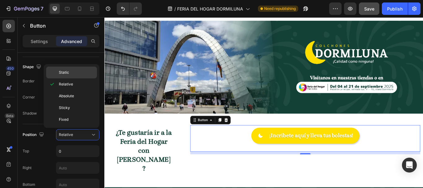
click at [66, 77] on div "Static" at bounding box center [71, 73] width 51 height 12
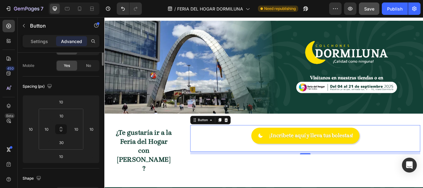
scroll to position [0, 0]
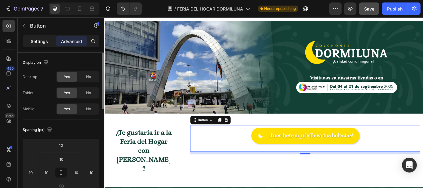
click at [42, 39] on p "Settings" at bounding box center [39, 41] width 17 height 7
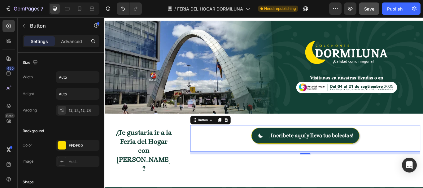
click at [284, 158] on span at bounding box center [286, 155] width 6 height 11
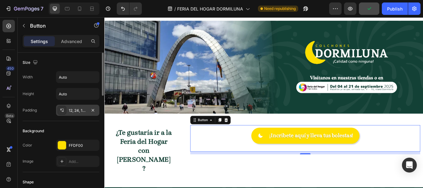
click at [67, 114] on div "12, 24, 12, 24" at bounding box center [77, 110] width 43 height 11
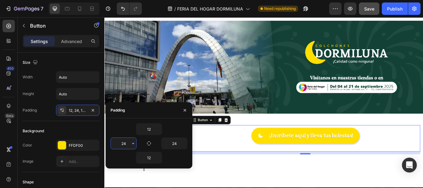
click at [126, 142] on input "24" at bounding box center [123, 143] width 25 height 11
type input "24"
click at [81, 94] on input "Auto" at bounding box center [77, 93] width 43 height 11
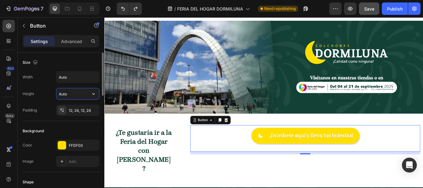
click at [81, 94] on input "Auto" at bounding box center [77, 93] width 43 height 11
click at [88, 93] on input "Auto" at bounding box center [77, 93] width 43 height 11
click at [92, 93] on icon "button" at bounding box center [93, 94] width 6 height 6
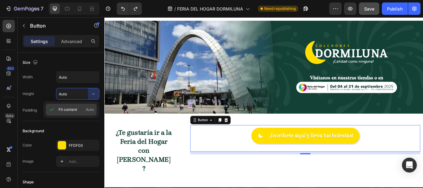
click at [88, 111] on span "Auto" at bounding box center [90, 110] width 8 height 6
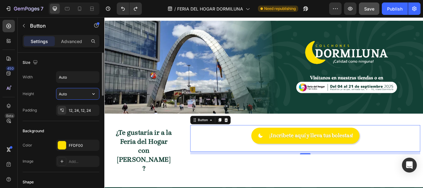
click at [77, 97] on input "Auto" at bounding box center [77, 93] width 43 height 11
click at [93, 92] on icon "button" at bounding box center [93, 94] width 6 height 6
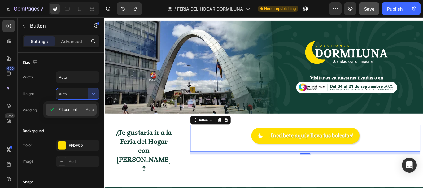
click at [66, 111] on span "Fit content" at bounding box center [68, 110] width 19 height 6
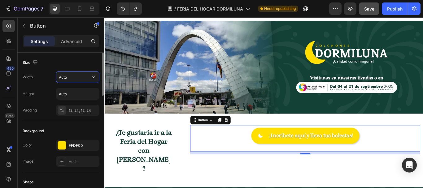
click at [69, 77] on input "Auto" at bounding box center [77, 77] width 43 height 11
click at [92, 80] on icon "button" at bounding box center [93, 77] width 6 height 6
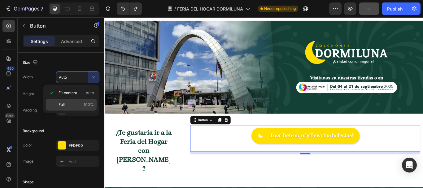
click at [79, 104] on p "Full 100%" at bounding box center [76, 105] width 35 height 6
type input "100%"
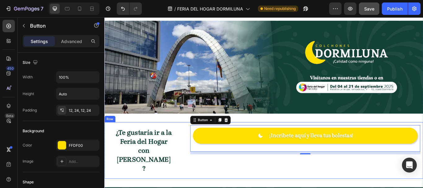
click at [188, 140] on div "⁠⁠⁠⁠⁠⁠⁠ ¿Te gustaría ir a la Feria del Hogar con [PERSON_NAME]? Heading" at bounding box center [150, 173] width 92 height 66
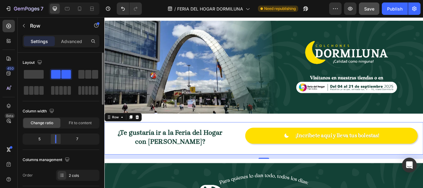
drag, startPoint x: 46, startPoint y: 138, endPoint x: 53, endPoint y: 138, distance: 6.5
click at [53, 138] on div at bounding box center [55, 139] width 11 height 9
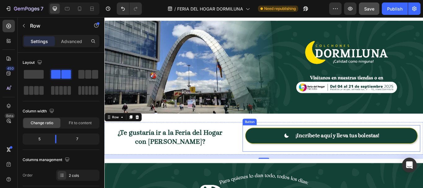
click at [287, 158] on link "¡Incribete aquí y lleva tus bolestas!" at bounding box center [369, 155] width 201 height 19
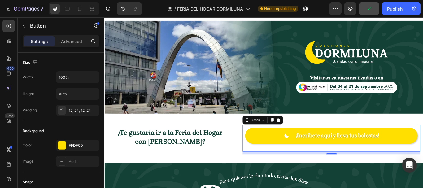
click at [269, 162] on div "¡Incribete aquí y lleva tus bolestas! Button 10" at bounding box center [369, 159] width 208 height 32
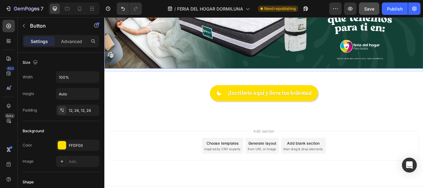
scroll to position [415, 0]
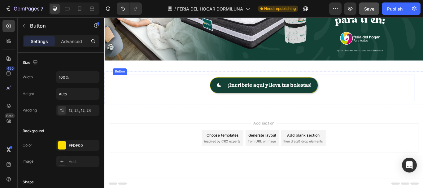
click at [308, 102] on link "¡Incribete aquí y lleva tus bolestas!" at bounding box center [290, 96] width 126 height 19
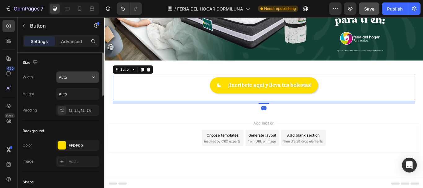
click at [68, 77] on input "Auto" at bounding box center [77, 77] width 43 height 11
click at [80, 78] on input "Auto" at bounding box center [77, 77] width 43 height 11
click at [93, 76] on icon "button" at bounding box center [93, 77] width 6 height 6
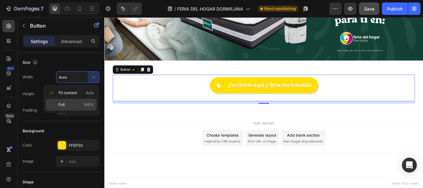
click at [78, 105] on p "Full 100%" at bounding box center [76, 105] width 35 height 6
type input "100%"
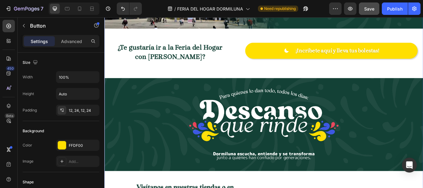
scroll to position [12, 0]
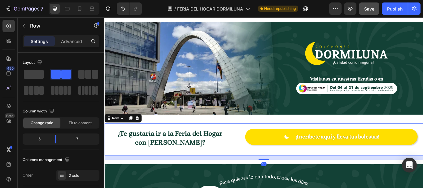
click at [253, 156] on div "¿Te gustaría ir a la Feria del Hogar con [PERSON_NAME]? Heading" at bounding box center [180, 160] width 153 height 38
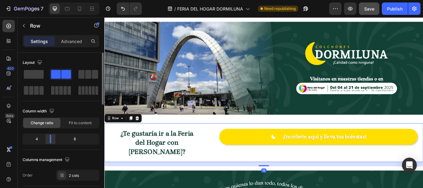
drag, startPoint x: 55, startPoint y: 140, endPoint x: 38, endPoint y: 158, distance: 24.5
click at [51, 140] on div at bounding box center [50, 139] width 1 height 9
click at [165, 168] on span "¿Te gustaría ir a la Feria del Hogar con [PERSON_NAME]?" at bounding box center [165, 163] width 85 height 30
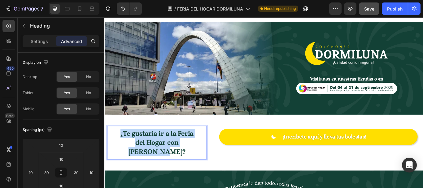
click at [165, 168] on span "¿Te gustaría ir a la Feria del Hogar con [PERSON_NAME]?" at bounding box center [165, 163] width 85 height 30
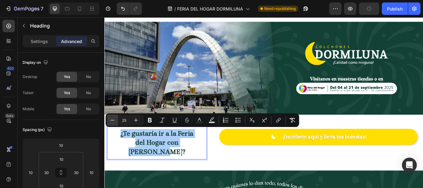
click at [112, 120] on icon "Editor contextual toolbar" at bounding box center [113, 120] width 4 height 0
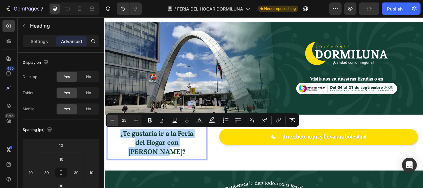
type input "24"
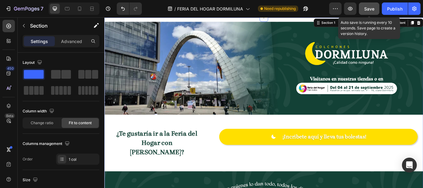
click at [370, 11] on span "Save" at bounding box center [369, 8] width 10 height 5
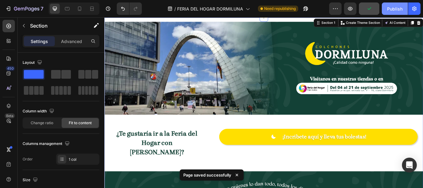
click at [397, 11] on div "Publish" at bounding box center [394, 9] width 15 height 7
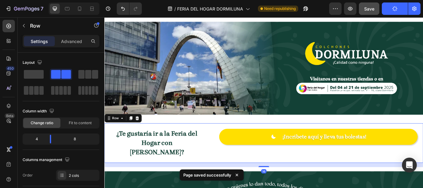
click at [226, 162] on div "⁠⁠⁠⁠⁠⁠⁠ ¿Te gustaría ir a la Feria del Hogar con [PERSON_NAME]? Heading ¡Incrib…" at bounding box center [290, 164] width 372 height 46
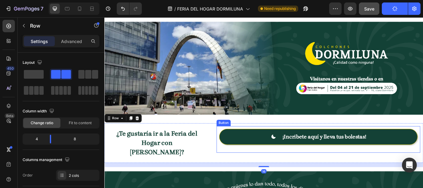
click at [242, 162] on link "¡Incribete aquí y lleva tus bolestas!" at bounding box center [353, 156] width 231 height 19
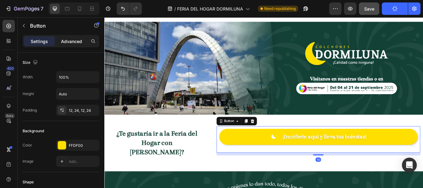
click at [63, 42] on p "Advanced" at bounding box center [71, 41] width 21 height 7
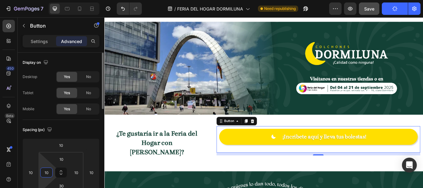
click at [49, 173] on input "10" at bounding box center [46, 172] width 9 height 9
type input "5"
click at [79, 171] on input "10" at bounding box center [76, 172] width 9 height 9
type input "5"
click at [51, 173] on input "5" at bounding box center [46, 172] width 9 height 9
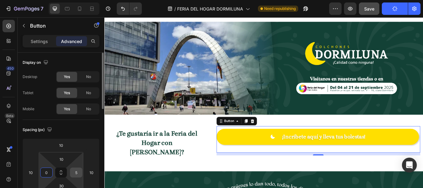
type input "0"
click at [78, 171] on input "5" at bounding box center [76, 172] width 9 height 9
type input "0"
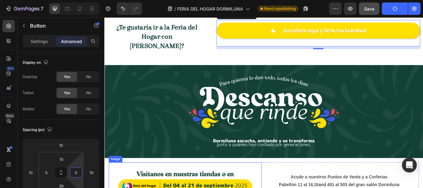
scroll to position [260, 0]
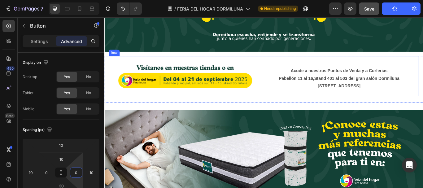
click at [423, 79] on div "Acude a nuestros Puntos de Venta y a Corferias Pabellón 11 al 16, Stand 401 al …" at bounding box center [382, 86] width 178 height 47
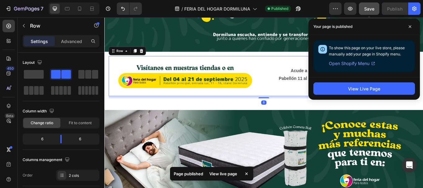
click at [375, 7] on span "Save" at bounding box center [369, 8] width 10 height 5
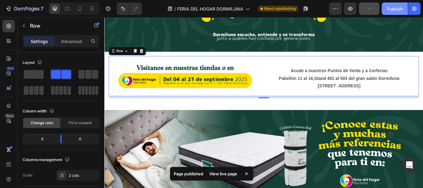
click at [398, 11] on div "Publish" at bounding box center [394, 9] width 15 height 7
